Goal: Transaction & Acquisition: Purchase product/service

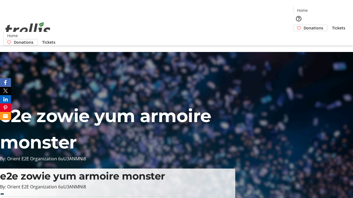
click at [332, 25] on span "Tickets" at bounding box center [338, 28] width 13 height 6
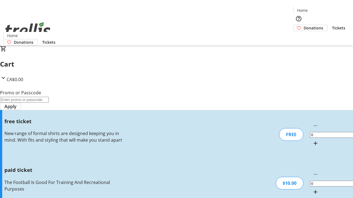
click at [312, 189] on mat-icon "Increment by one" at bounding box center [315, 192] width 7 height 7
type input "1"
type input "FREE"
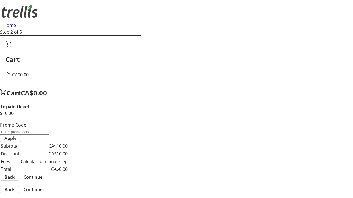
click at [42, 174] on span "Continue" at bounding box center [32, 177] width 19 height 7
